Goal: Task Accomplishment & Management: Manage account settings

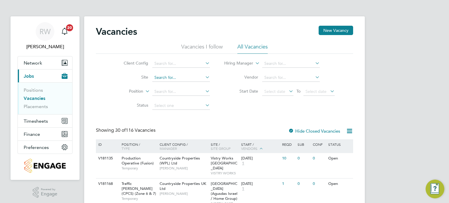
click at [164, 78] on input at bounding box center [181, 78] width 58 height 8
click at [173, 84] on li "[GEOGRAPHIC_DATA]" at bounding box center [181, 85] width 58 height 8
type input "[GEOGRAPHIC_DATA]"
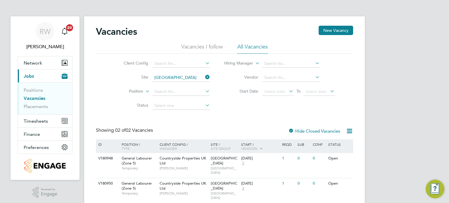
scroll to position [12, 0]
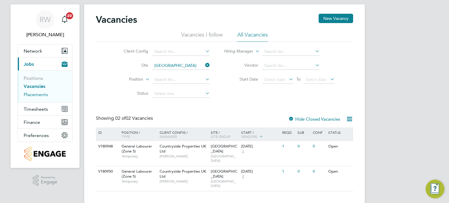
click at [41, 95] on link "Placements" at bounding box center [36, 95] width 24 height 6
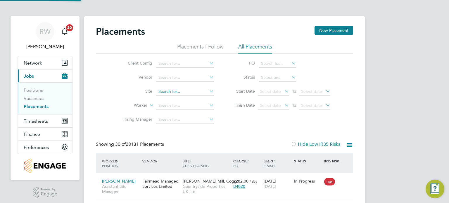
click at [166, 90] on input at bounding box center [185, 92] width 58 height 8
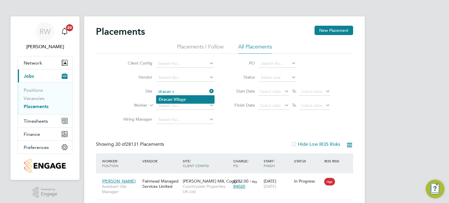
click at [175, 98] on b "V" at bounding box center [174, 99] width 3 height 5
type input "[GEOGRAPHIC_DATA]"
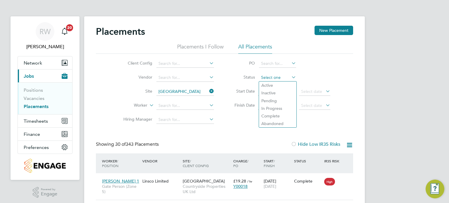
click at [272, 80] on input at bounding box center [277, 78] width 37 height 8
click at [270, 84] on li "Active" at bounding box center [277, 85] width 37 height 8
type input "Active"
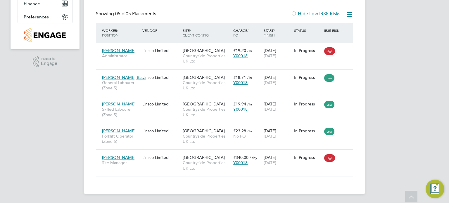
click at [270, 84] on span "[DATE]" at bounding box center [269, 82] width 13 height 5
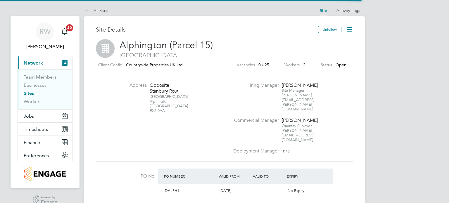
scroll to position [10, 55]
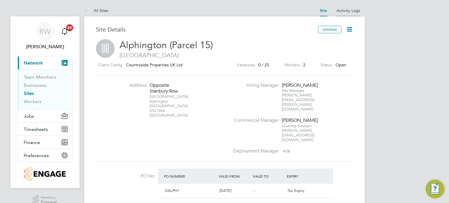
click at [356, 11] on link "Activity Logs" at bounding box center [348, 10] width 24 height 5
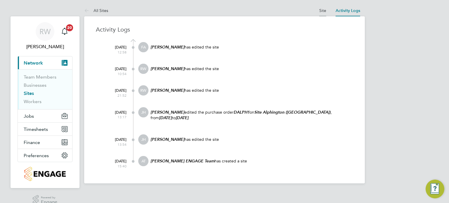
click at [320, 11] on link "Site" at bounding box center [322, 10] width 7 height 5
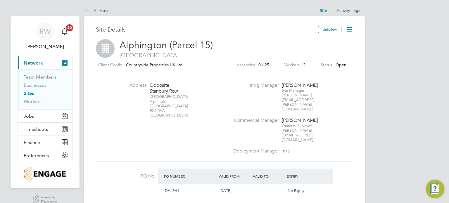
click at [350, 26] on icon at bounding box center [348, 29] width 7 height 7
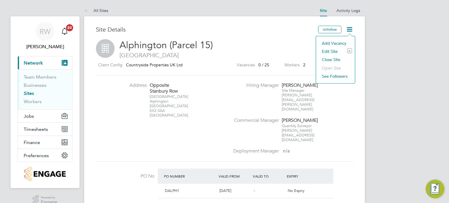
click at [328, 49] on li "Edit Site e" at bounding box center [335, 51] width 33 height 8
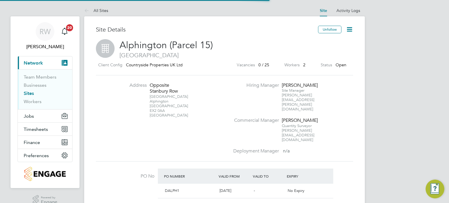
type input "[GEOGRAPHIC_DATA]"
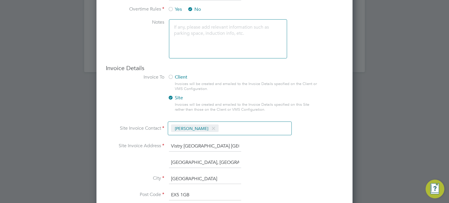
scroll to position [512, 0]
